Goal: Task Accomplishment & Management: Manage account settings

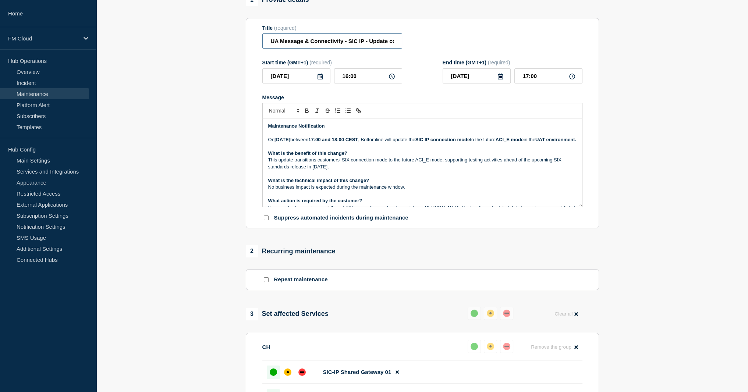
click at [376, 47] on input "UA Message & Connectivity - SIC IP - Update connection mode to ACI_P - UAT - [D…" at bounding box center [332, 40] width 140 height 15
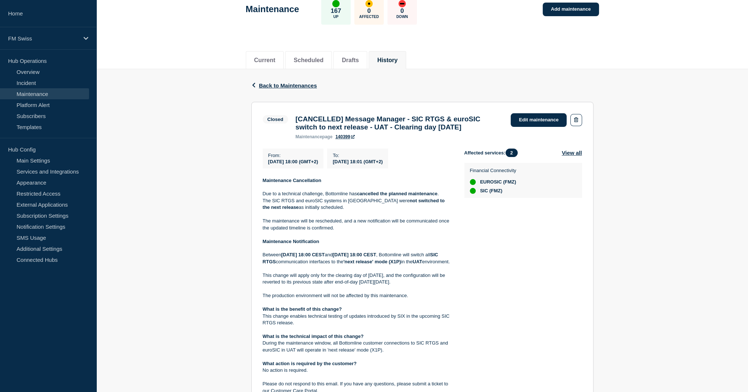
scroll to position [110, 0]
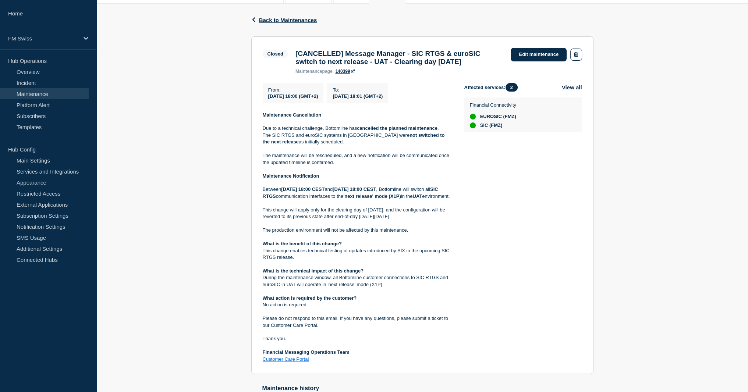
click at [304, 301] on strong "What action is required by the customer?" at bounding box center [310, 299] width 94 height 6
click at [39, 42] on div "FM Swiss" at bounding box center [48, 38] width 96 height 22
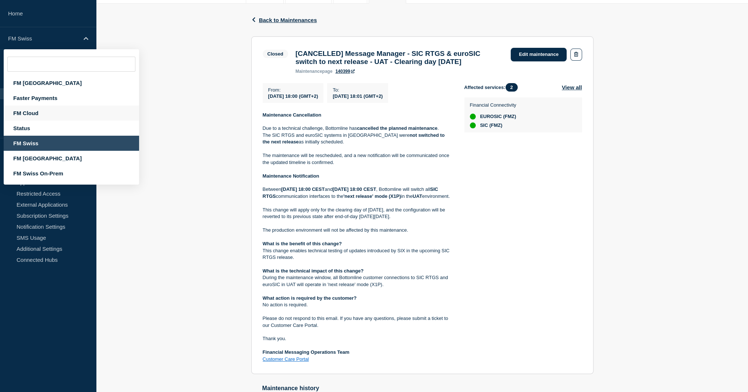
click at [32, 115] on div "FM Cloud" at bounding box center [71, 113] width 135 height 15
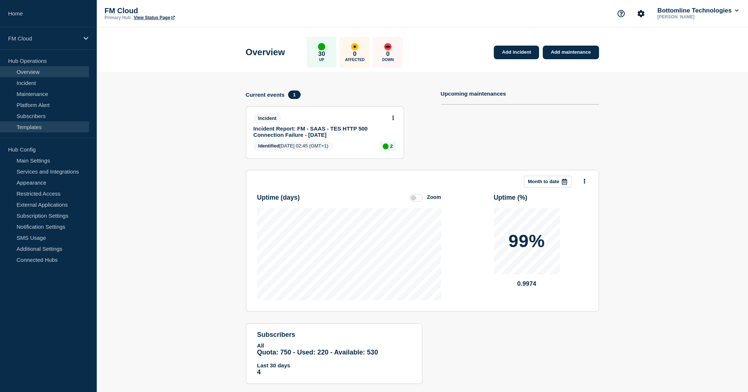
click at [34, 127] on link "Templates" at bounding box center [44, 126] width 89 height 11
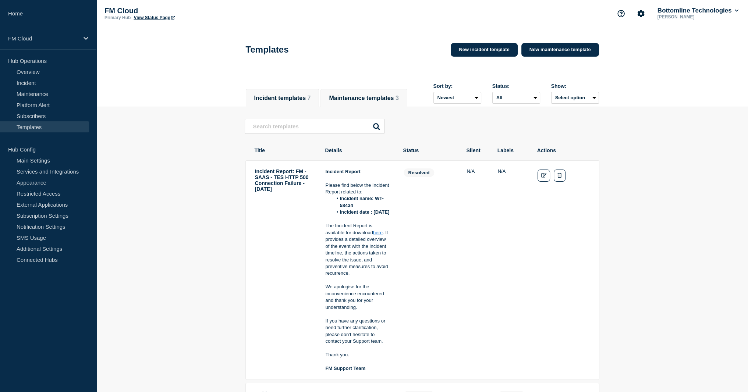
click at [384, 101] on button "Maintenance templates 3" at bounding box center [364, 98] width 70 height 7
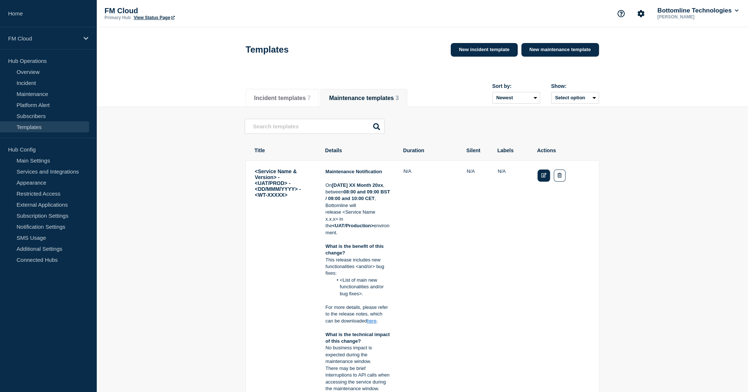
click at [545, 174] on link "Edit" at bounding box center [544, 176] width 13 height 12
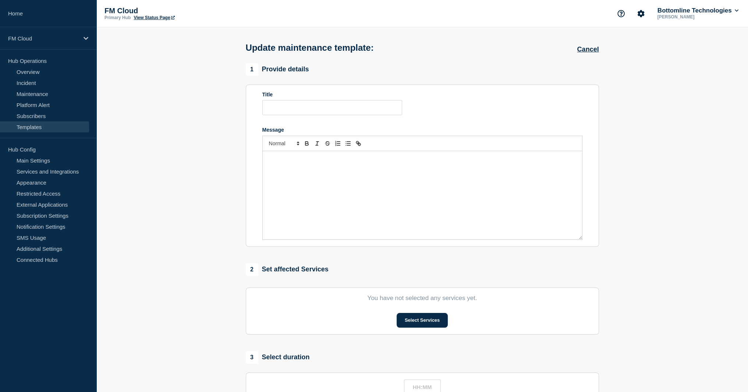
type input "<Service Name & Version> - <UAT/PROD> - <DD/MMM/YYYY> - <WT-XXXXX>"
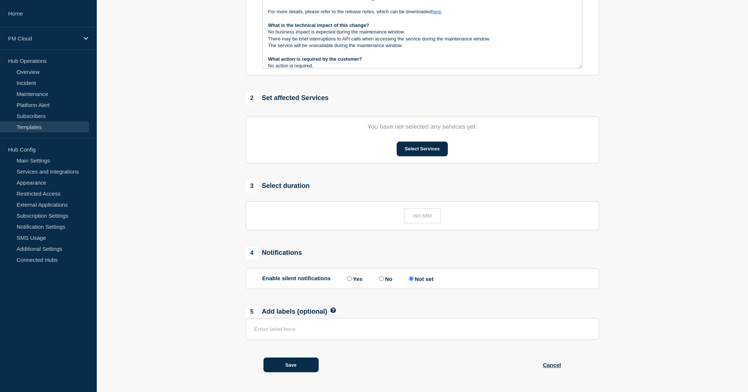
scroll to position [110, 0]
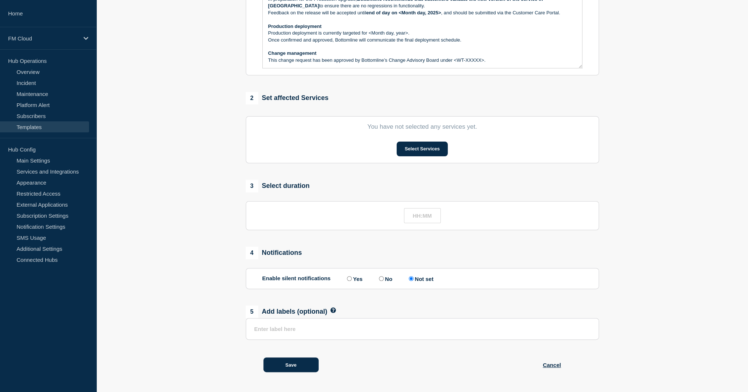
click at [295, 56] on p "Change management" at bounding box center [422, 53] width 308 height 7
drag, startPoint x: 295, startPoint y: 56, endPoint x: 295, endPoint y: 61, distance: 4.8
click at [295, 61] on div "Maintenance Notification [DATE] XX Month 20xx , between 08:00 and 09:00 BST / 0…" at bounding box center [422, 24] width 319 height 88
copy div "Change management This change request has been approved by Bottomline’s Change …"
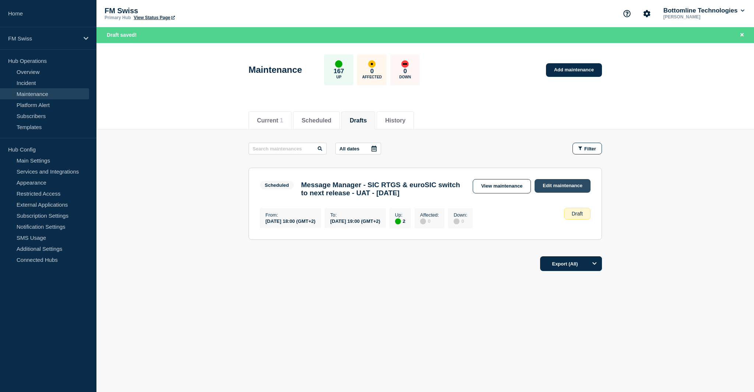
click at [541, 181] on link "Edit maintenance" at bounding box center [562, 186] width 56 height 14
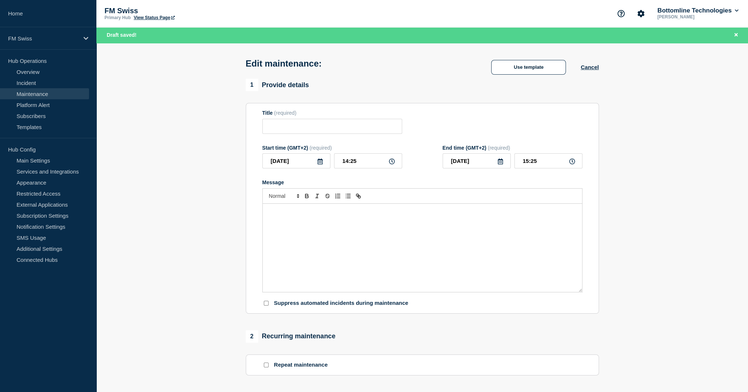
type input "Message Manager - SIC RTGS & euroSIC switch to next release - UAT - [DATE]"
type input "2025-09-22"
type input "18:00"
type input "2025-09-22"
type input "19:00"
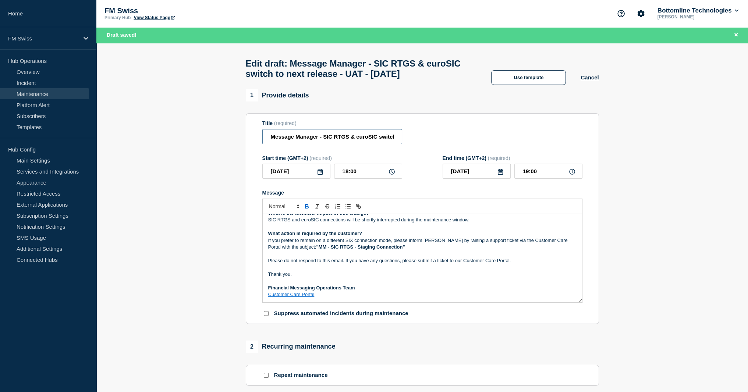
scroll to position [0, 96]
drag, startPoint x: 346, startPoint y: 156, endPoint x: 395, endPoint y: 149, distance: 49.5
click at [433, 144] on div "Title (required) Message Manager - SIC RTGS & euroSIC switch to next release - …" at bounding box center [422, 132] width 320 height 24
click at [400, 144] on input "Message Manager - SIC RTGS & euroSIC switch to next release - UAT - 16/SEP/2025" at bounding box center [332, 136] width 140 height 15
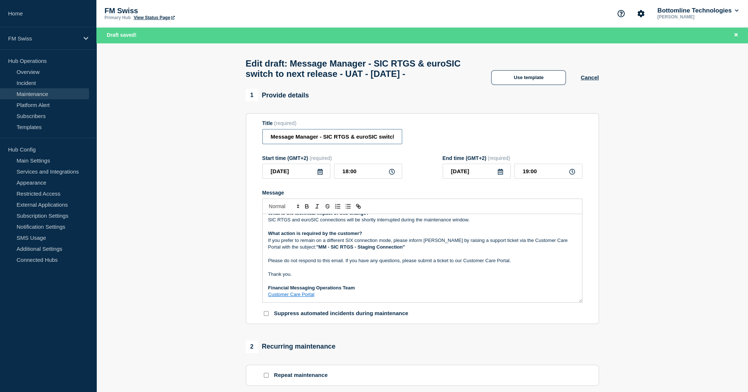
click at [384, 144] on input "Message Manager - SIC RTGS & euroSIC switch to next release - UAT - 16/SEP/2025…" at bounding box center [332, 136] width 140 height 15
paste input "WT-59225"
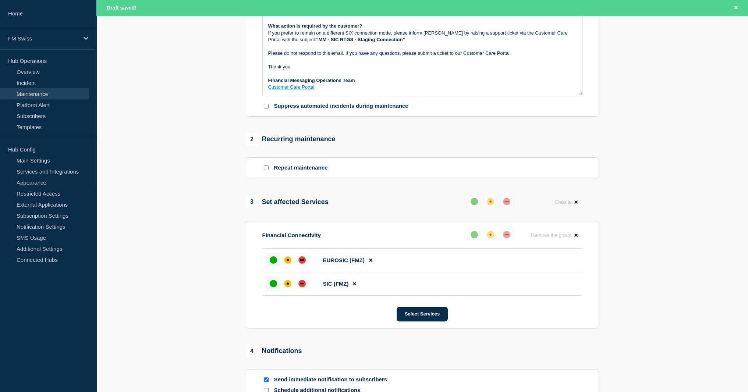
scroll to position [134, 0]
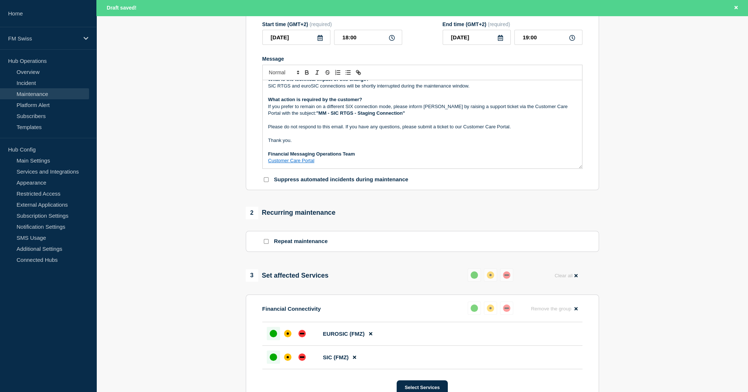
click at [352, 151] on p "Message" at bounding box center [422, 147] width 308 height 7
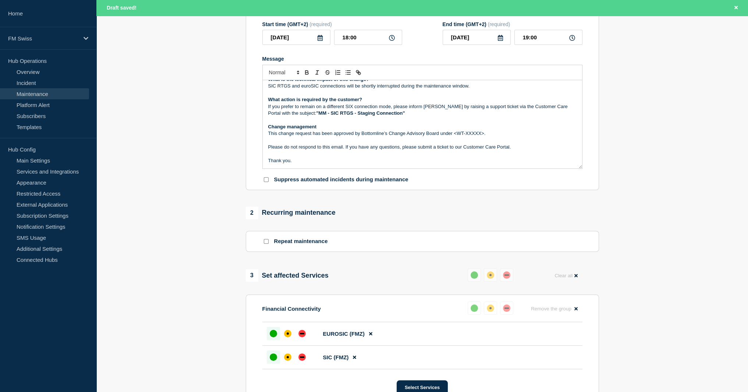
click at [342, 10] on input "Message Manager - SIC RTGS & euroSIC switch to next release - UAT - 16/SEP/2025…" at bounding box center [332, 2] width 140 height 15
paste input "WT-59225"
type input "Message Manager - SIC RTGS & euroSIC switch to next release - UAT - 16/SEP/2025…"
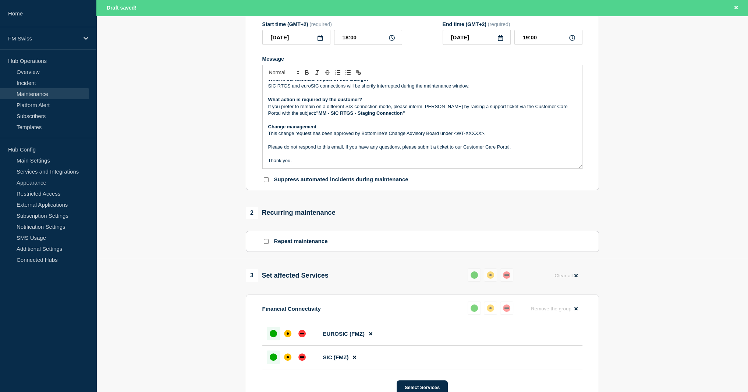
click at [456, 137] on p "This change request has been approved by Bottomline’s Change Advisory Board und…" at bounding box center [422, 133] width 308 height 7
drag, startPoint x: 455, startPoint y: 152, endPoint x: 531, endPoint y: 74, distance: 109.1
click at [482, 137] on p "This change request has been approved by Bottomline’s Change Advisory Board und…" at bounding box center [422, 133] width 308 height 7
click at [324, 116] on strong ""MM - SIC RTGS - Staging Connection"" at bounding box center [360, 113] width 89 height 6
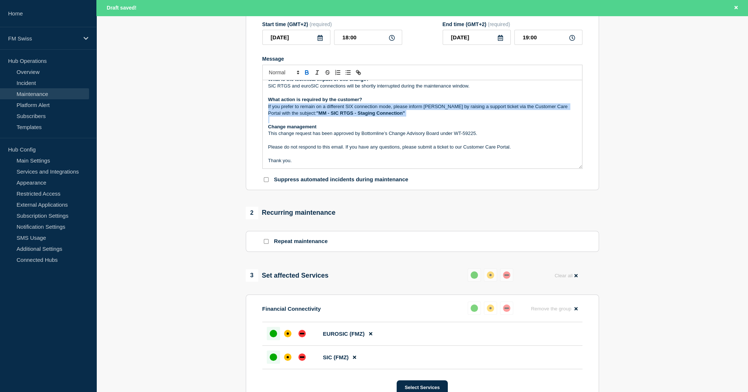
click at [324, 116] on strong ""MM - SIC RTGS - Staging Connection"" at bounding box center [360, 113] width 89 height 6
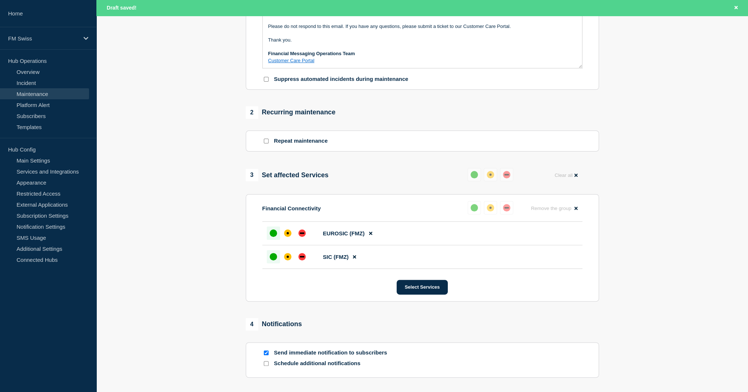
scroll to position [318, 0]
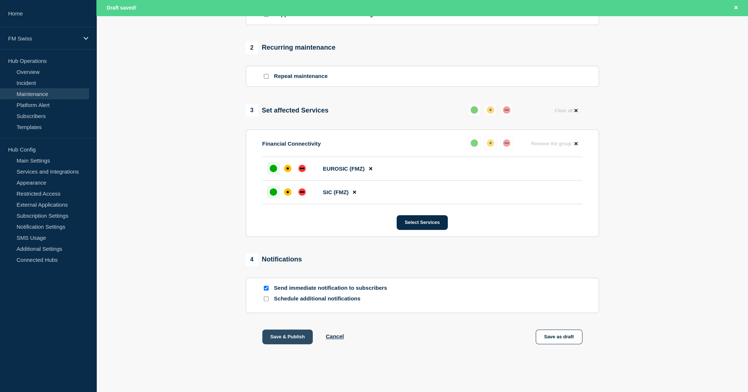
click at [289, 335] on button "Save & Publish" at bounding box center [287, 337] width 51 height 15
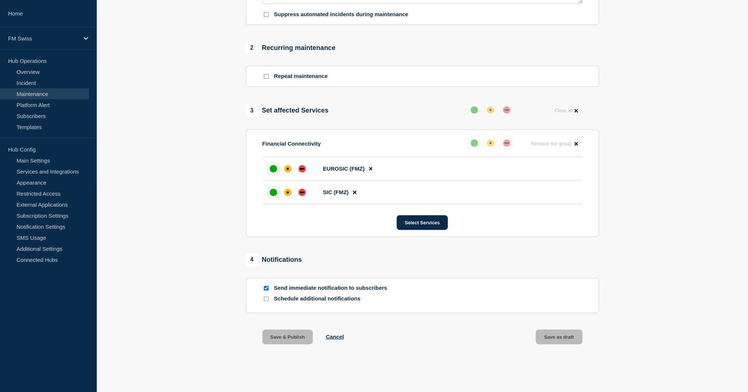
scroll to position [302, 0]
